Goal: Navigation & Orientation: Find specific page/section

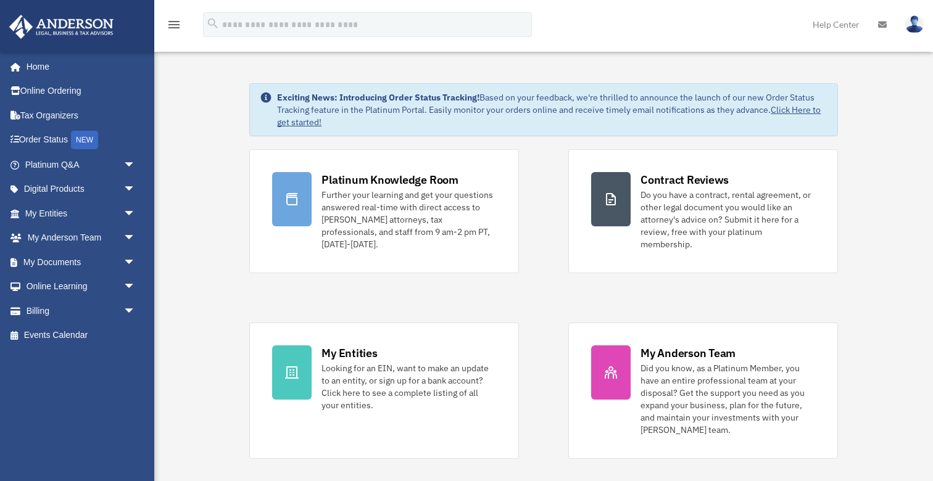
click at [130, 236] on span "arrow_drop_down" at bounding box center [135, 238] width 25 height 25
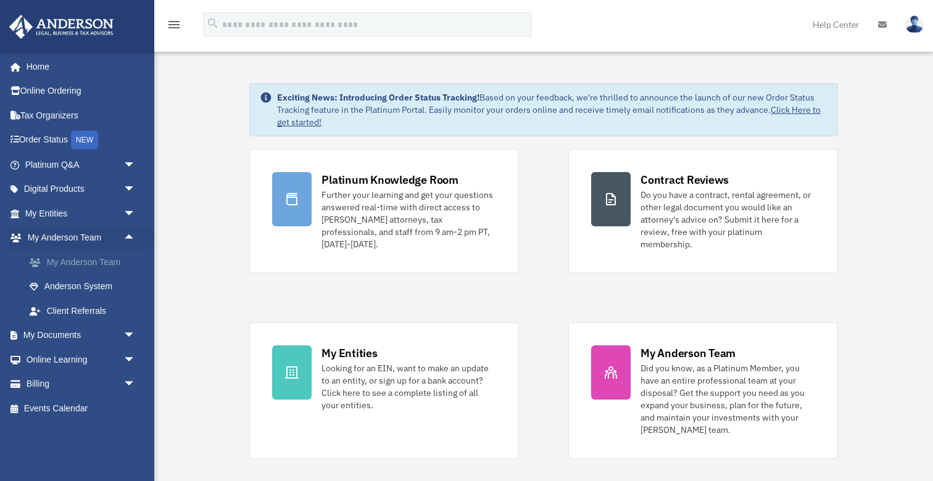
click at [116, 259] on link "My Anderson Team" at bounding box center [85, 262] width 137 height 25
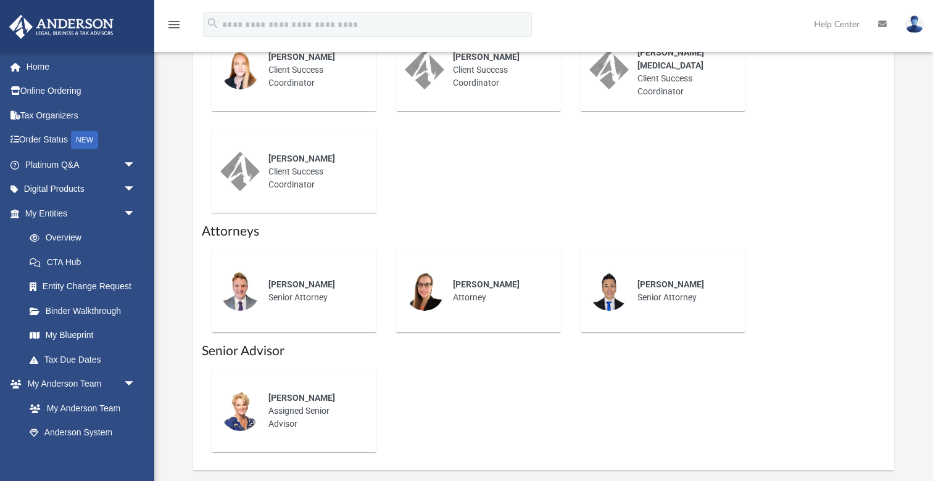
scroll to position [675, 0]
click at [131, 159] on span "arrow_drop_down" at bounding box center [135, 164] width 25 height 25
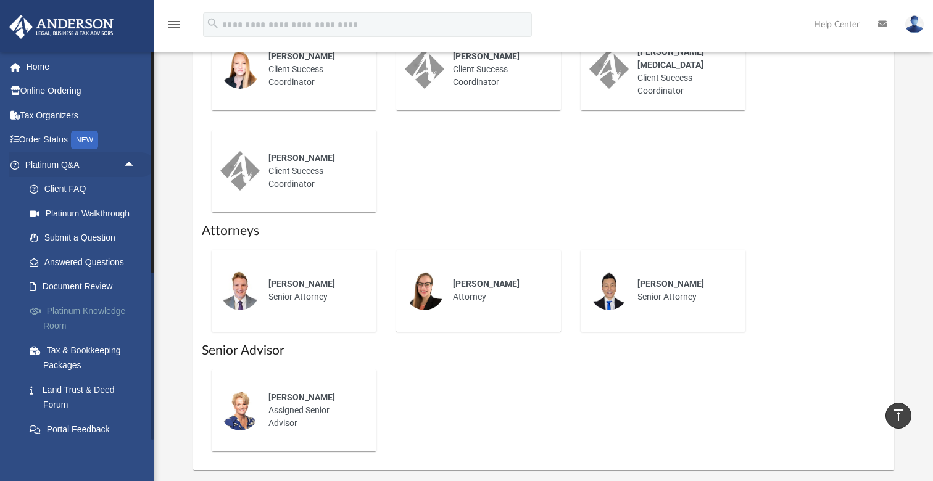
click at [104, 307] on link "Platinum Knowledge Room" at bounding box center [85, 318] width 137 height 39
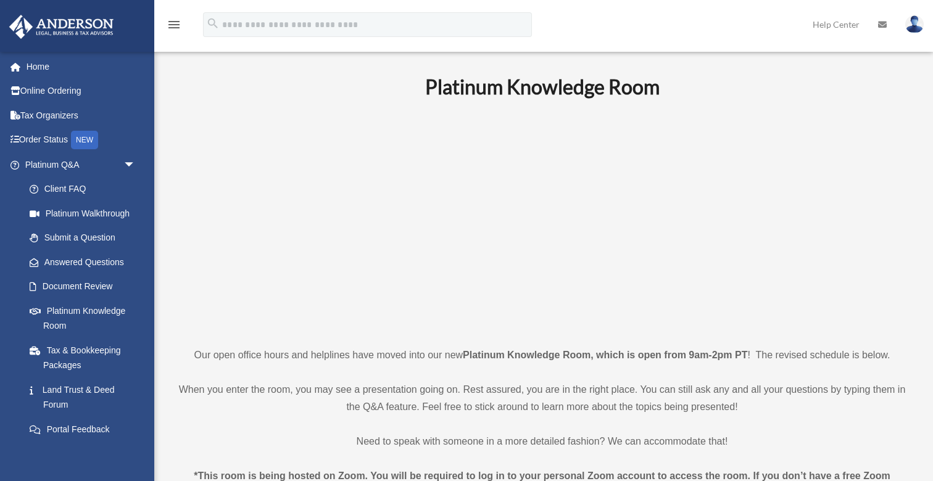
click at [247, 134] on p at bounding box center [542, 222] width 732 height 214
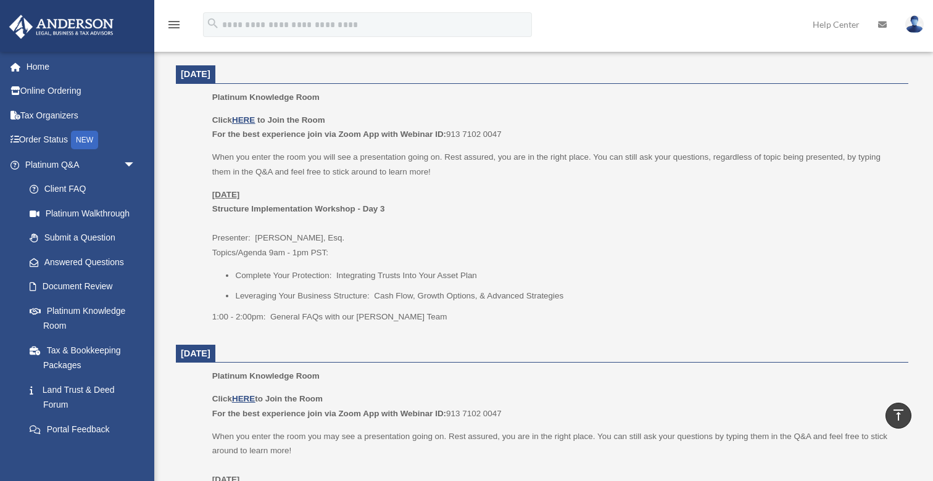
scroll to position [491, 0]
click at [185, 180] on ul "Platinum Knowledge Room Click HERE to Join the Room For the best experience joi…" at bounding box center [541, 210] width 715 height 242
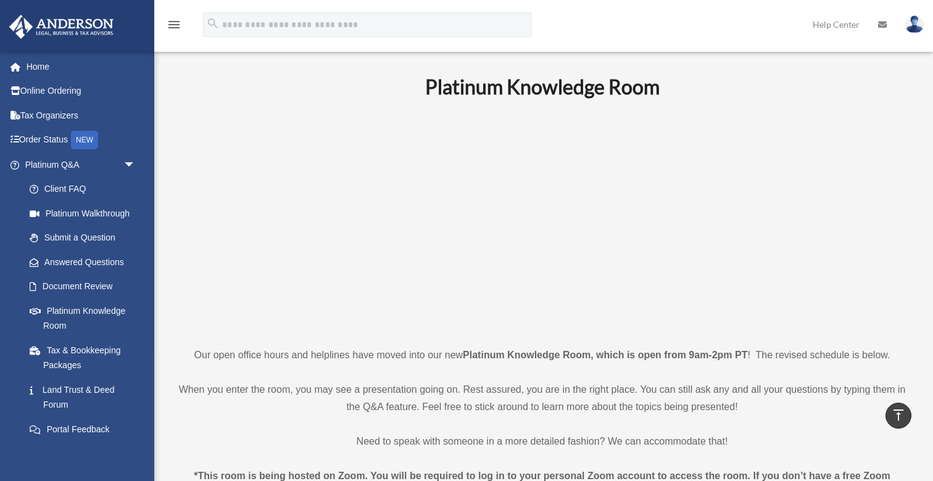
scroll to position [0, 0]
click at [233, 141] on p at bounding box center [542, 222] width 732 height 214
click at [134, 165] on span "arrow_drop_down" at bounding box center [135, 164] width 25 height 25
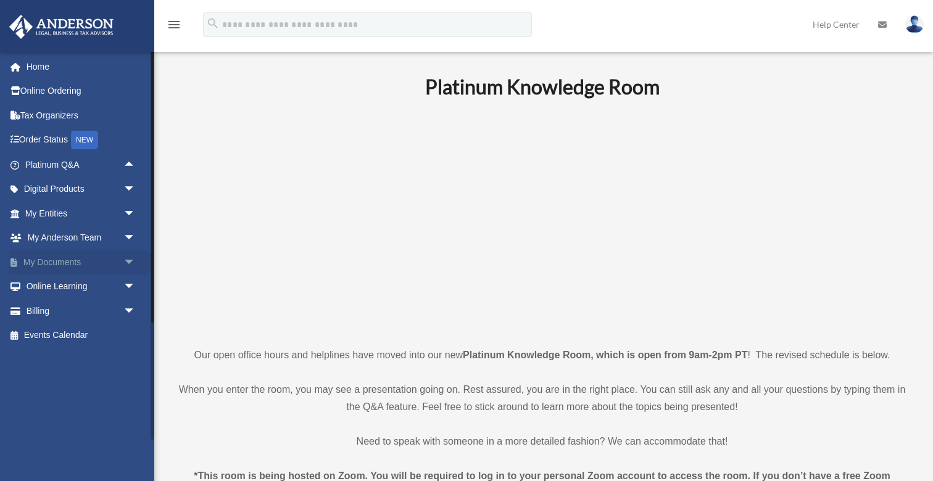
click at [132, 258] on span "arrow_drop_down" at bounding box center [135, 262] width 25 height 25
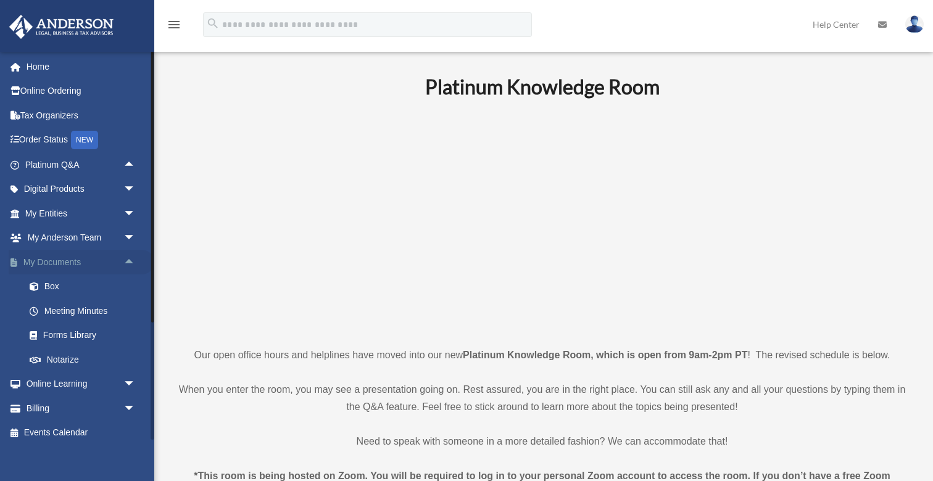
click at [132, 258] on span "arrow_drop_up" at bounding box center [135, 262] width 25 height 25
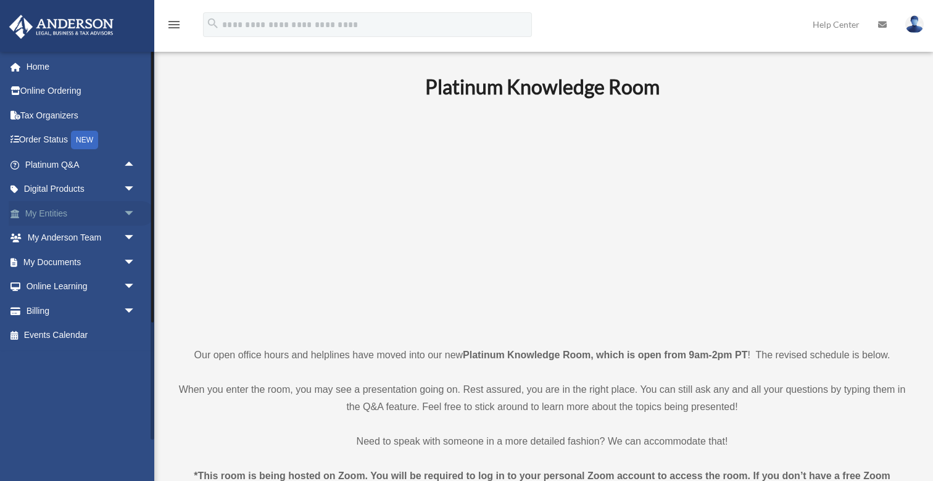
click at [128, 211] on span "arrow_drop_down" at bounding box center [135, 213] width 25 height 25
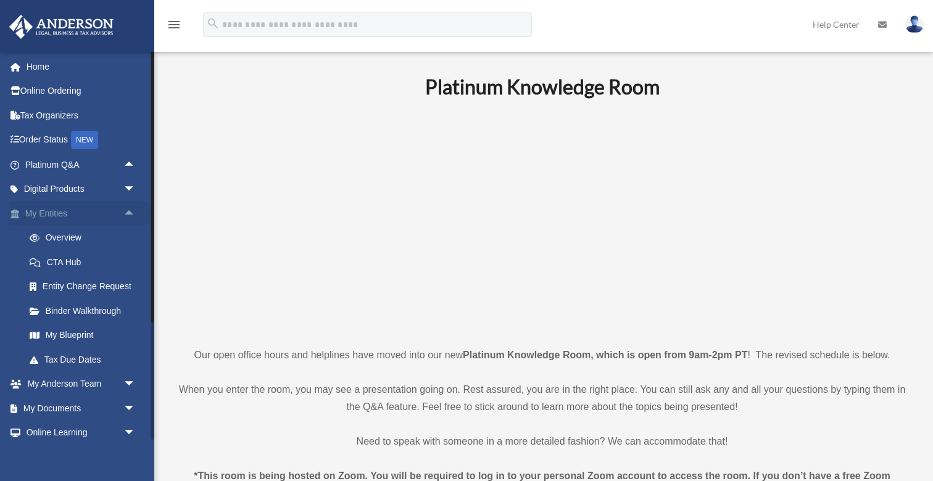
click at [128, 211] on span "arrow_drop_up" at bounding box center [135, 213] width 25 height 25
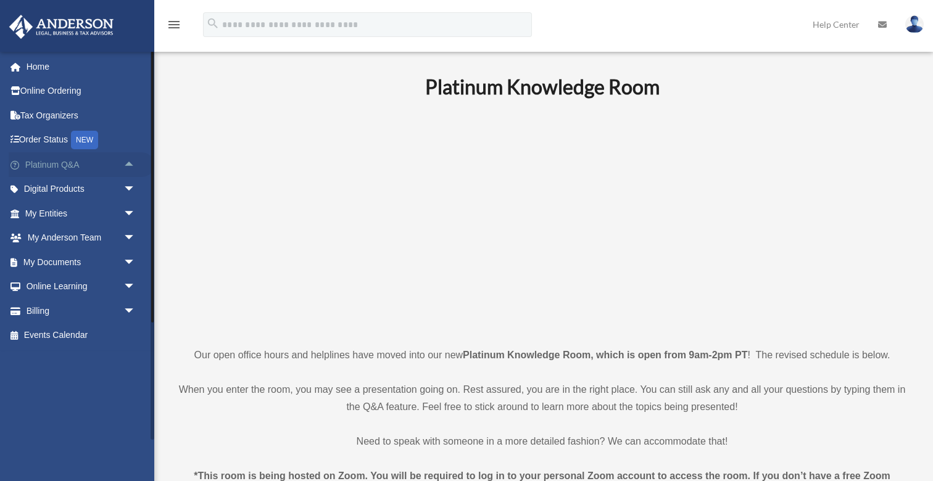
click at [130, 162] on span "arrow_drop_up" at bounding box center [135, 164] width 25 height 25
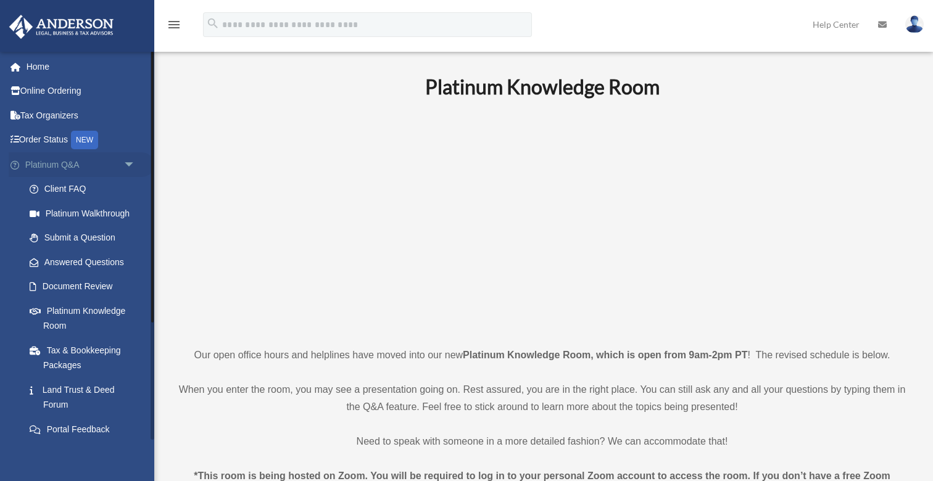
click at [130, 162] on span "arrow_drop_down" at bounding box center [135, 164] width 25 height 25
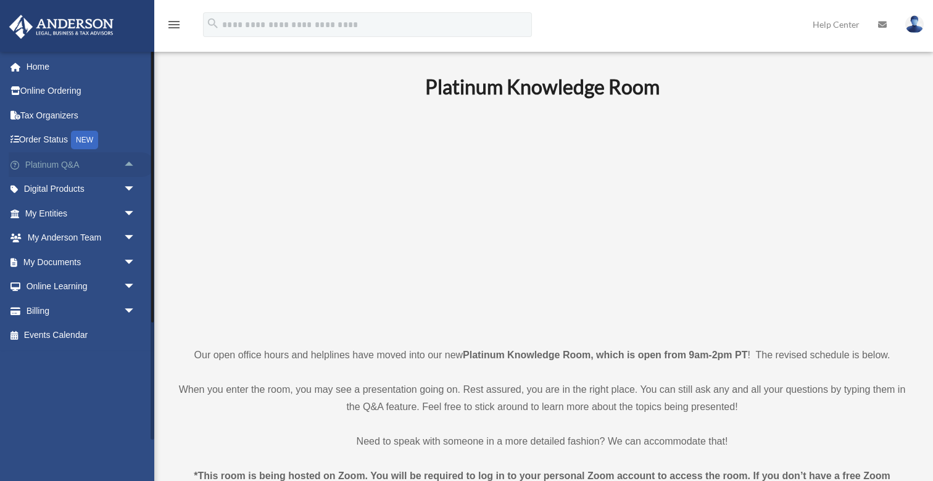
click at [128, 161] on span "arrow_drop_up" at bounding box center [135, 164] width 25 height 25
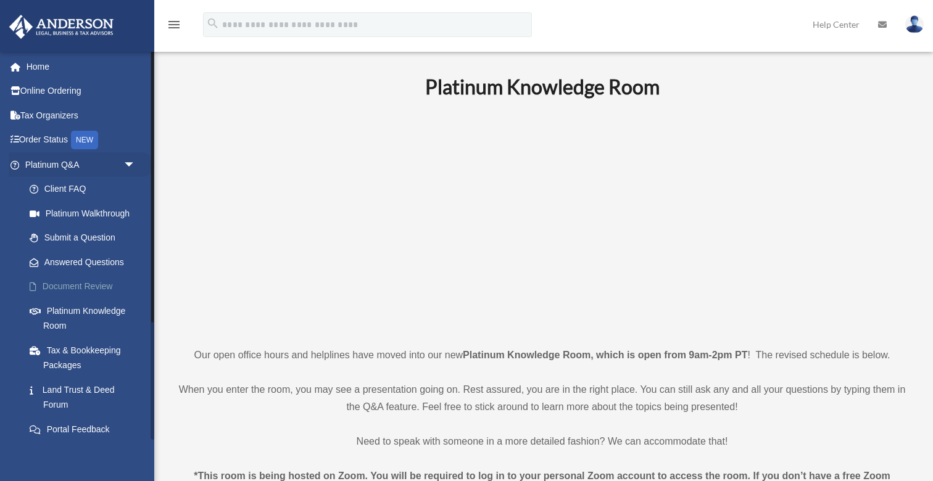
click at [105, 285] on link "Document Review" at bounding box center [85, 287] width 137 height 25
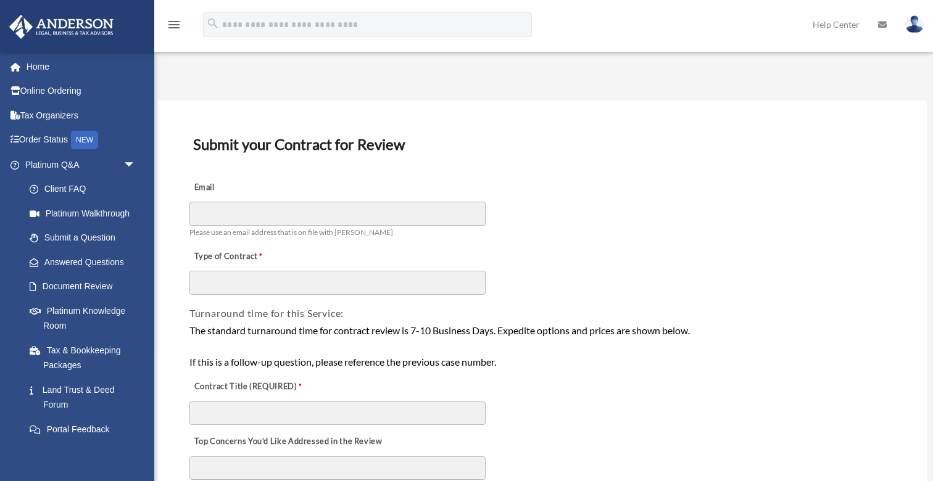
click at [682, 205] on div "Email Please use an email address that is on file with Anderson" at bounding box center [542, 205] width 708 height 69
click at [133, 164] on span "arrow_drop_down" at bounding box center [135, 164] width 25 height 25
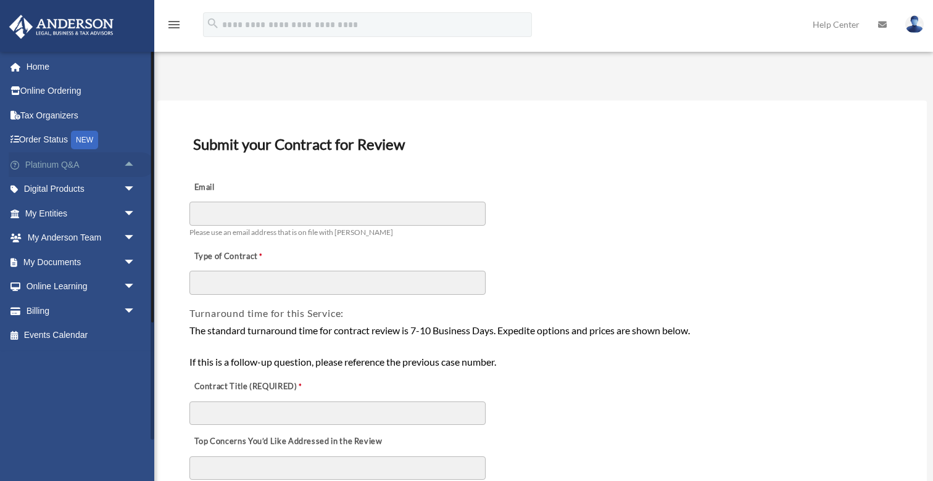
click at [130, 165] on span "arrow_drop_up" at bounding box center [135, 164] width 25 height 25
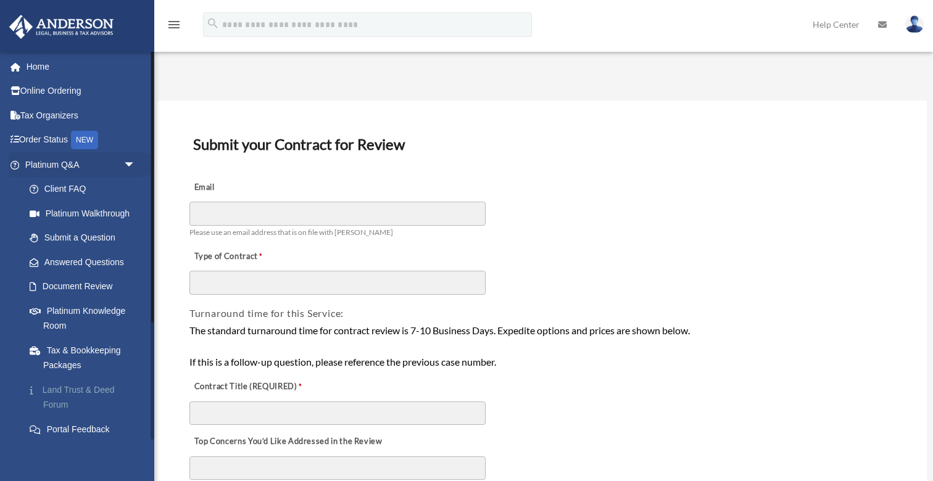
click at [106, 386] on link "Land Trust & Deed Forum" at bounding box center [85, 397] width 137 height 39
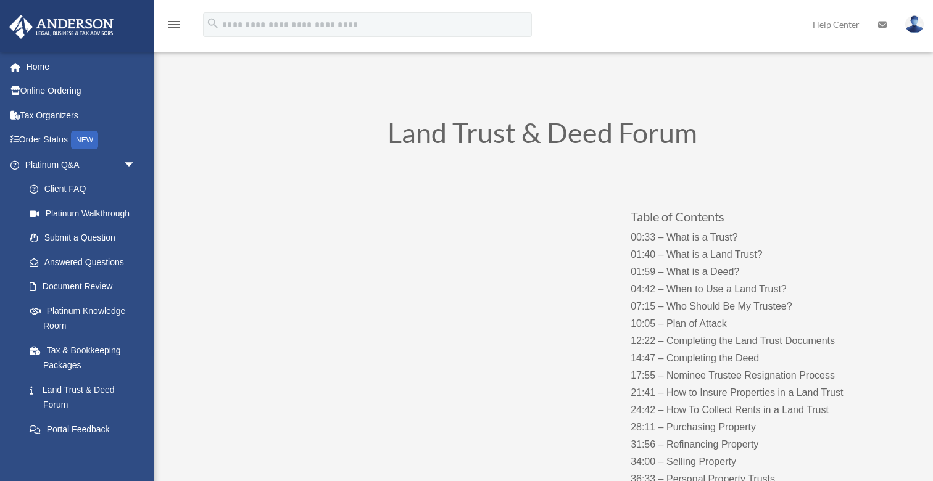
click at [220, 126] on h1 "Land Trust & Deed Forum" at bounding box center [542, 136] width 666 height 34
click at [131, 161] on span "arrow_drop_down" at bounding box center [135, 164] width 25 height 25
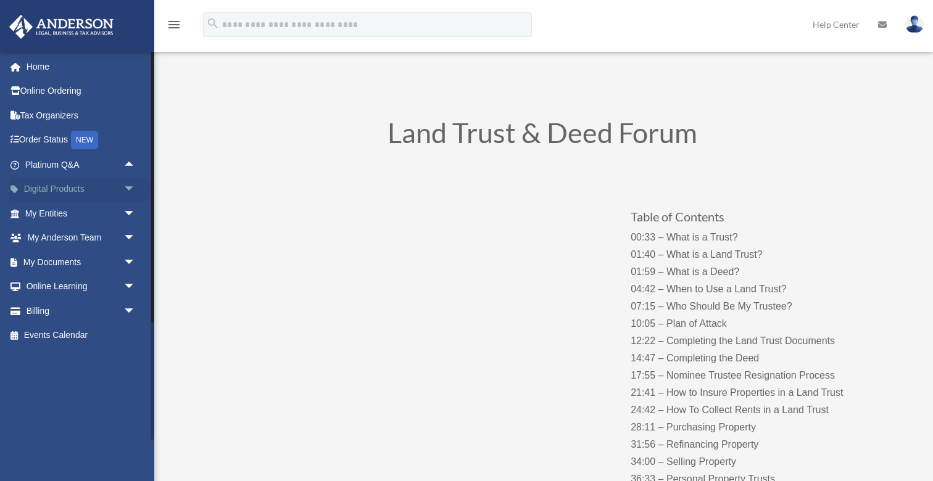
click at [132, 186] on span "arrow_drop_down" at bounding box center [135, 189] width 25 height 25
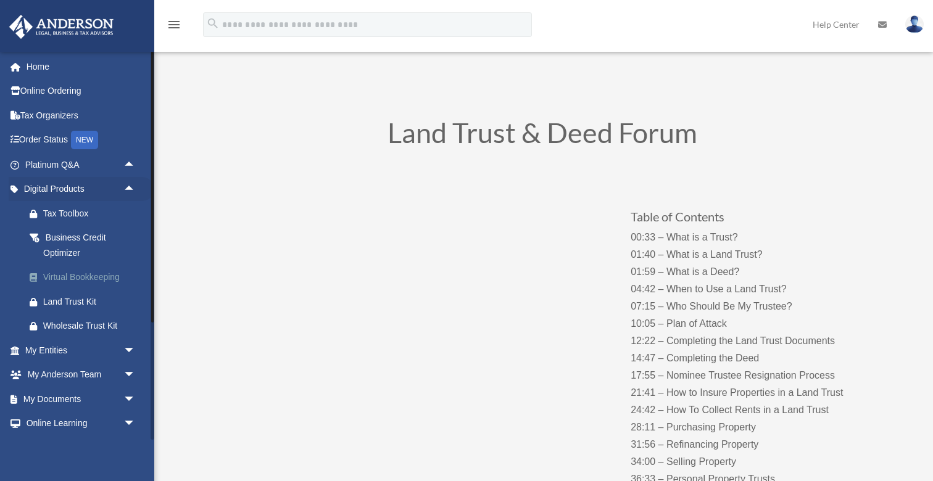
click at [110, 272] on div "Virtual Bookkeeping" at bounding box center [91, 277] width 96 height 15
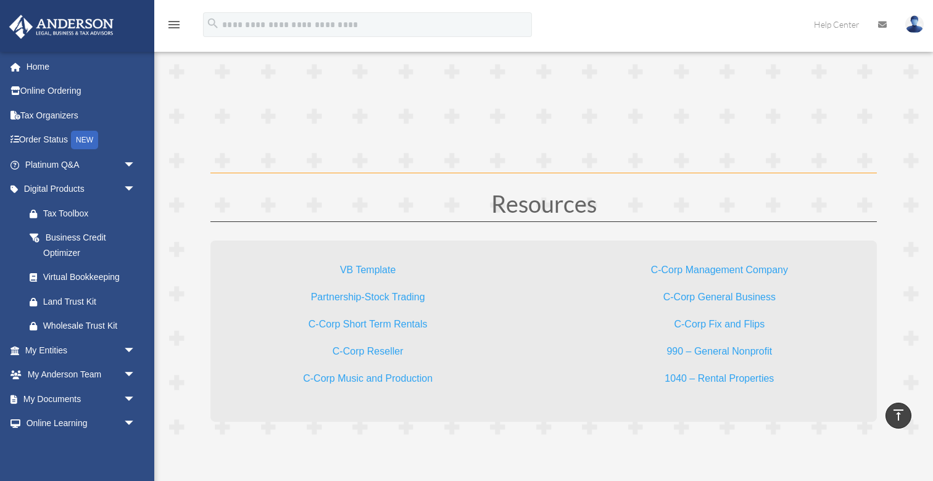
scroll to position [3556, 0]
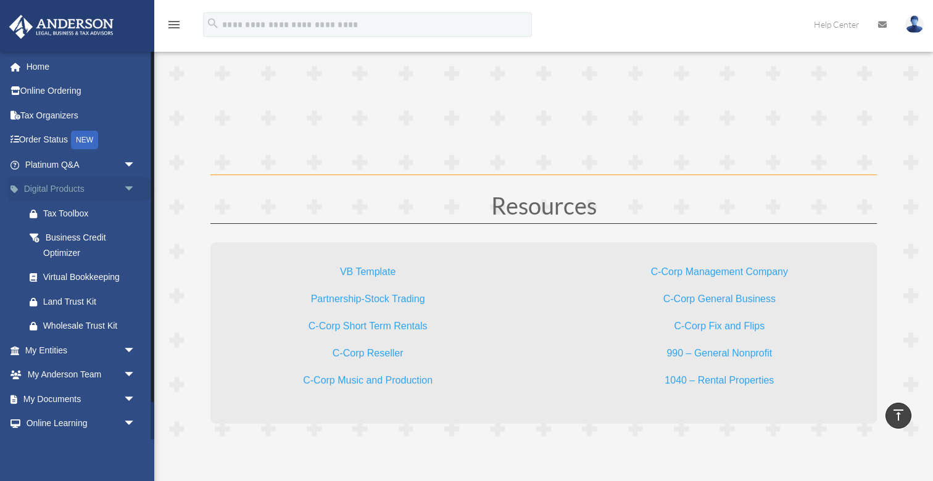
click at [130, 186] on span "arrow_drop_down" at bounding box center [135, 189] width 25 height 25
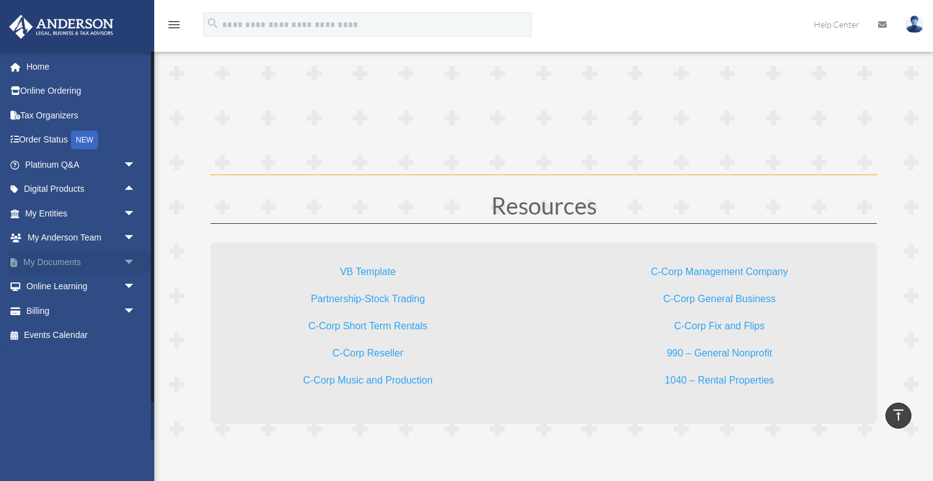
click at [128, 254] on span "arrow_drop_down" at bounding box center [135, 262] width 25 height 25
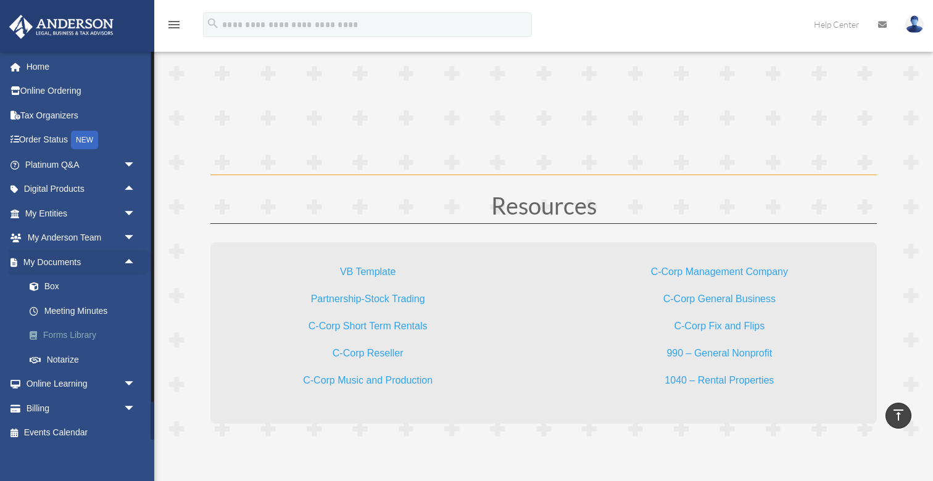
click at [96, 334] on link "Forms Library" at bounding box center [85, 335] width 137 height 25
click at [88, 333] on link "Forms Library" at bounding box center [85, 335] width 137 height 25
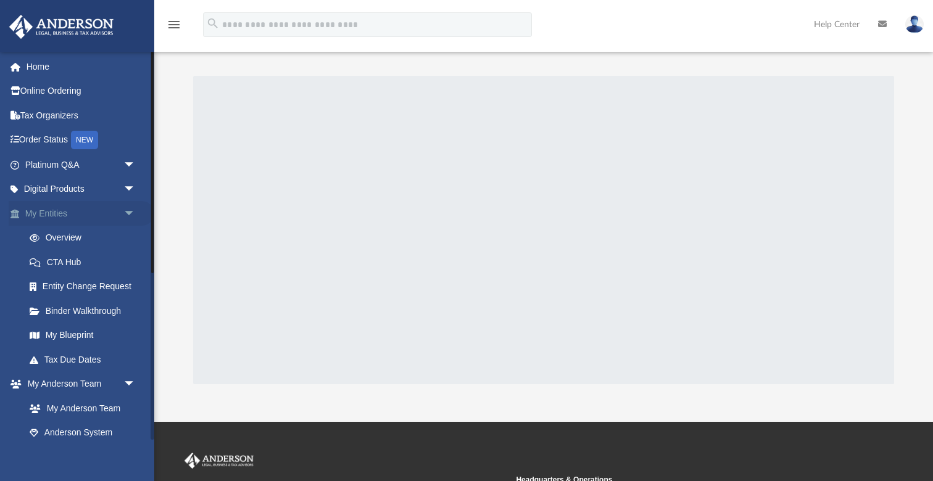
click at [130, 208] on span "arrow_drop_down" at bounding box center [135, 213] width 25 height 25
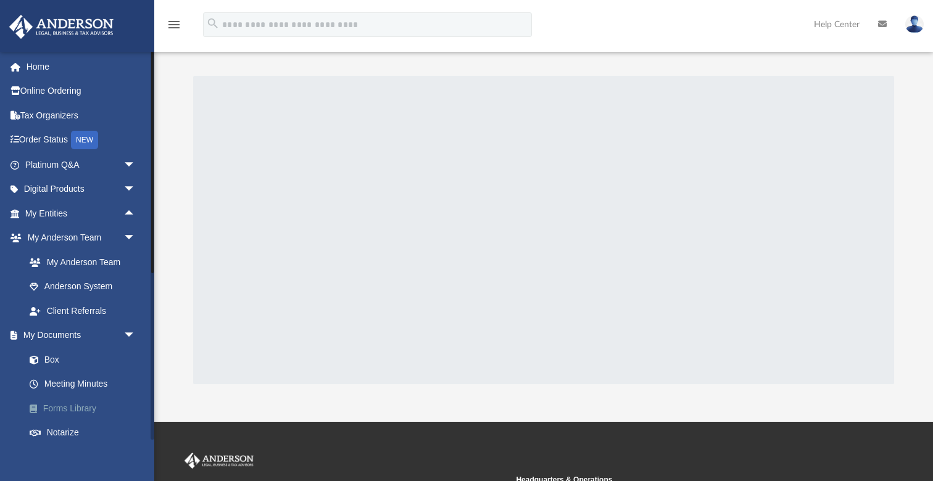
click at [77, 403] on link "Forms Library" at bounding box center [85, 408] width 137 height 25
click at [85, 403] on link "Forms Library" at bounding box center [85, 408] width 137 height 25
click at [81, 405] on link "Forms Library" at bounding box center [85, 408] width 137 height 25
click at [130, 329] on span "arrow_drop_down" at bounding box center [135, 335] width 25 height 25
click at [130, 329] on span "arrow_drop_up" at bounding box center [135, 335] width 25 height 25
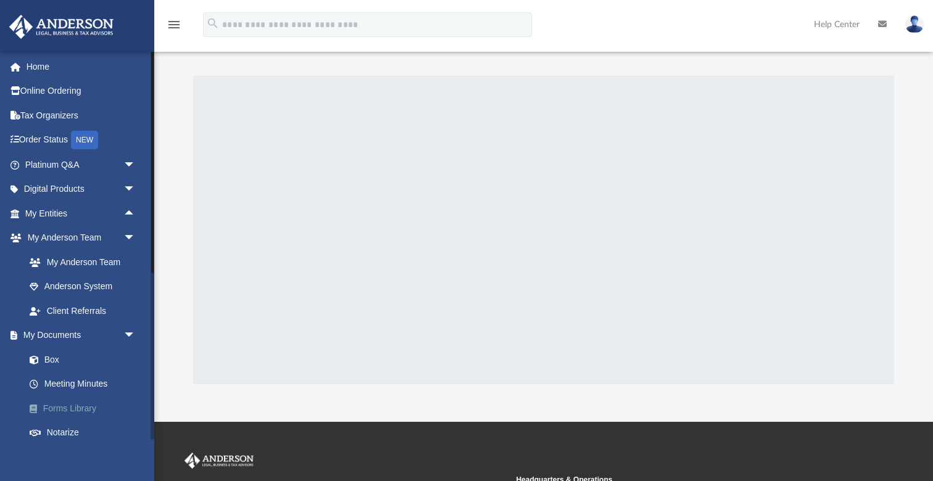
click at [76, 405] on link "Forms Library" at bounding box center [85, 408] width 137 height 25
click at [49, 357] on link "Box" at bounding box center [85, 359] width 137 height 25
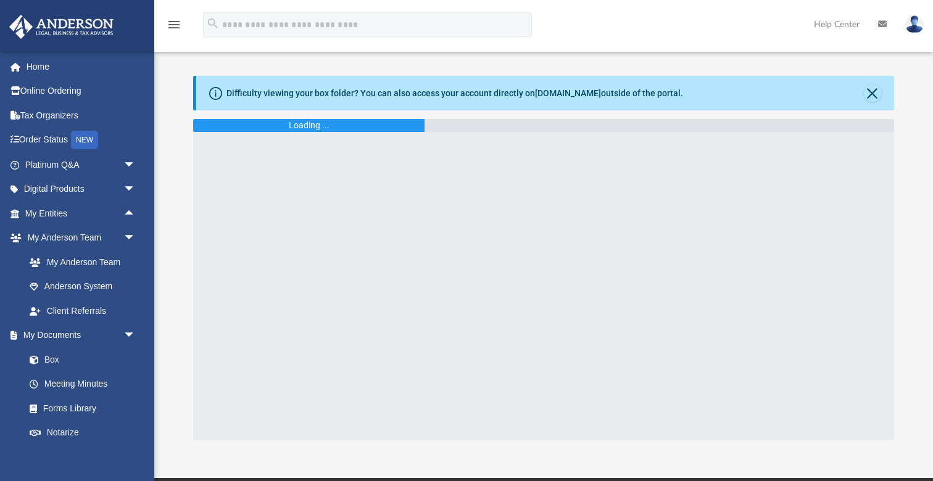
click at [166, 316] on div "Difficulty viewing your box folder? You can also access your account directly o…" at bounding box center [543, 258] width 778 height 365
click at [136, 35] on link at bounding box center [76, 25] width 155 height 52
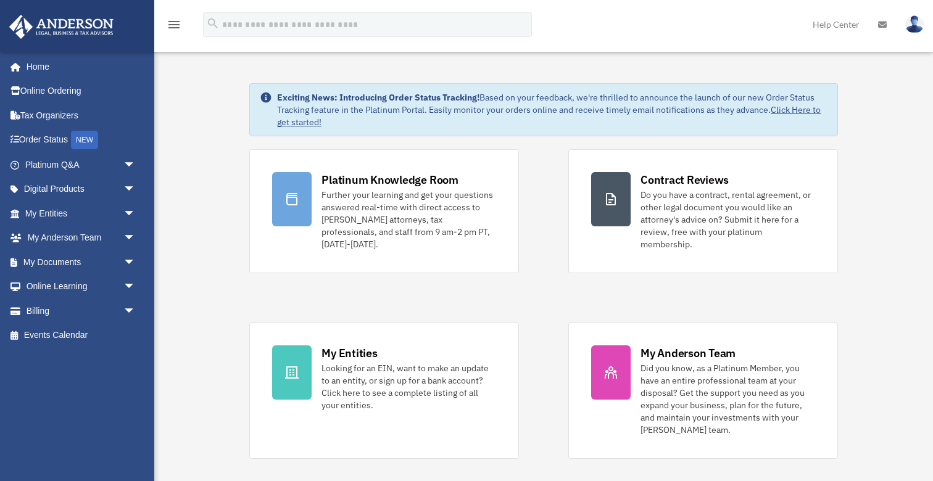
click at [135, 31] on link at bounding box center [76, 25] width 155 height 52
click at [129, 213] on span "arrow_drop_down" at bounding box center [135, 213] width 25 height 25
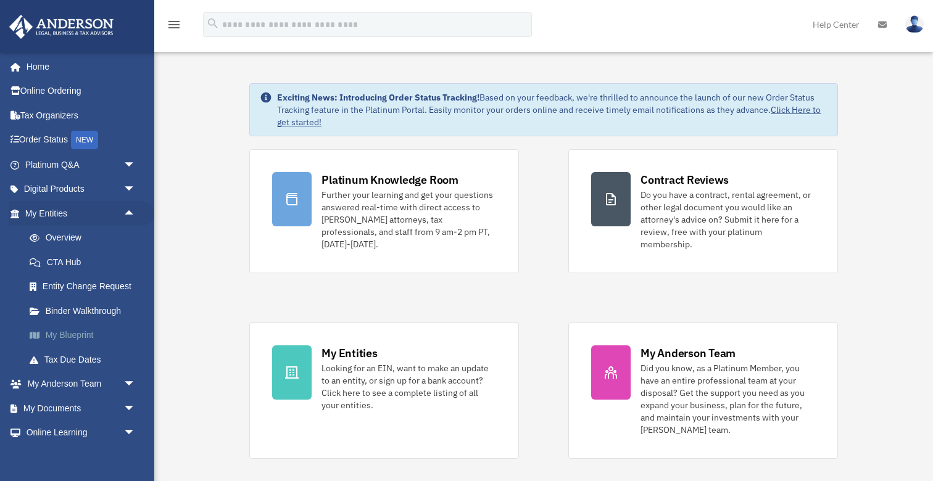
click at [83, 331] on link "My Blueprint" at bounding box center [85, 335] width 137 height 25
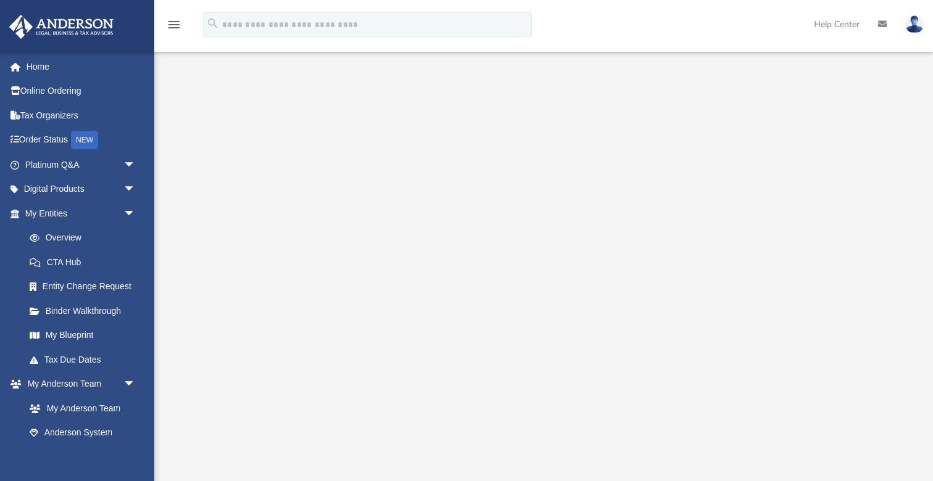
scroll to position [57, 0]
click at [178, 342] on div at bounding box center [543, 265] width 778 height 493
click at [128, 211] on span "arrow_drop_down" at bounding box center [135, 213] width 25 height 25
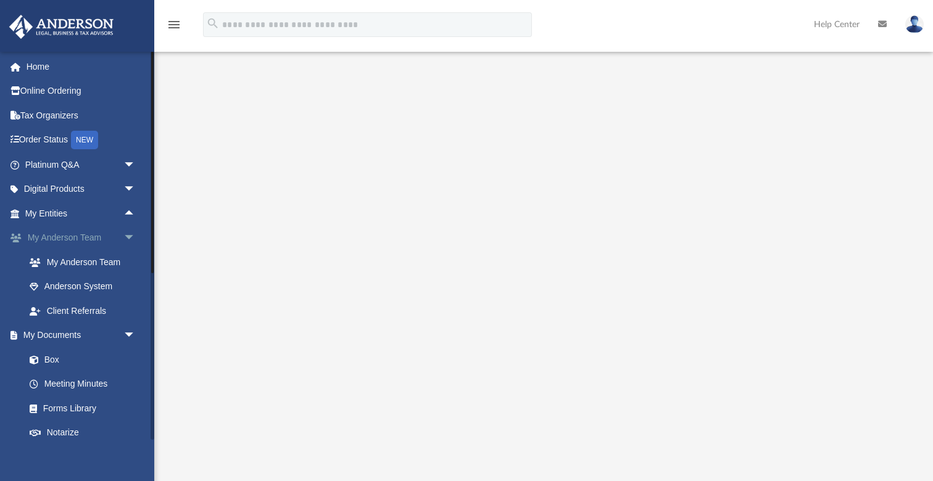
click at [126, 234] on span "arrow_drop_down" at bounding box center [135, 238] width 25 height 25
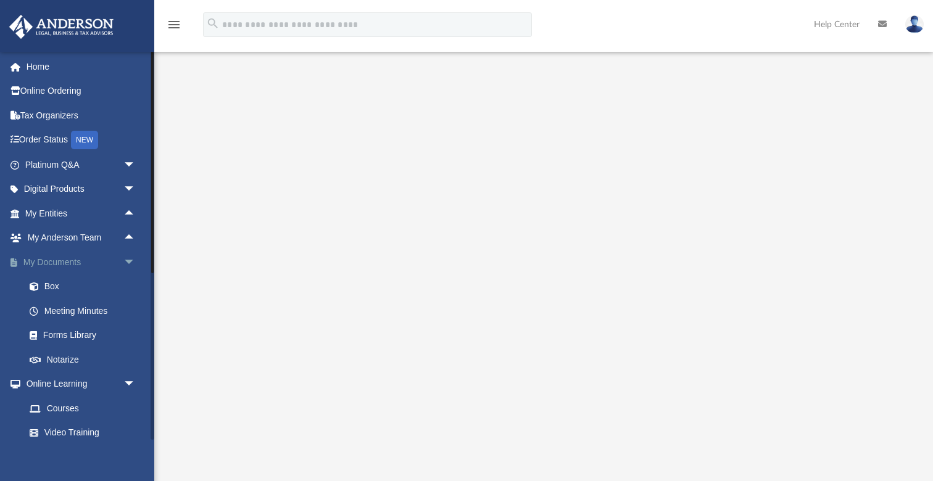
click at [129, 256] on span "arrow_drop_down" at bounding box center [135, 262] width 25 height 25
click at [128, 283] on span "arrow_drop_down" at bounding box center [135, 287] width 25 height 25
